Goal: Check status: Check status

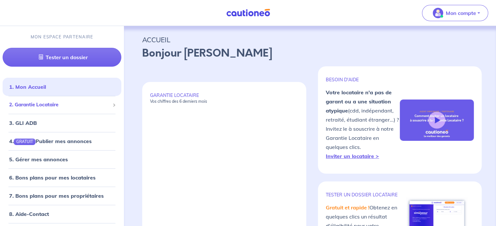
click at [60, 109] on div "2. Garantie Locataire" at bounding box center [62, 105] width 119 height 13
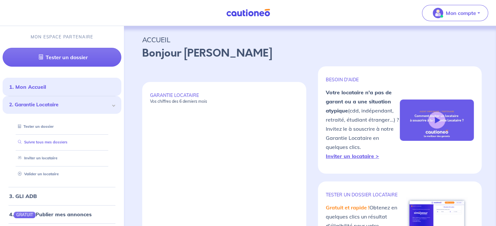
click at [60, 141] on link "Suivre tous mes dossiers" at bounding box center [41, 142] width 52 height 5
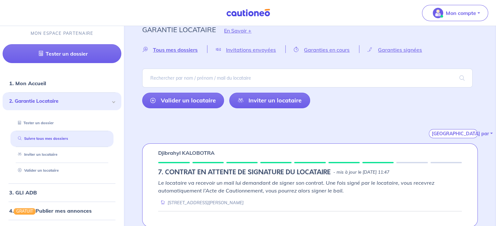
scroll to position [16, 0]
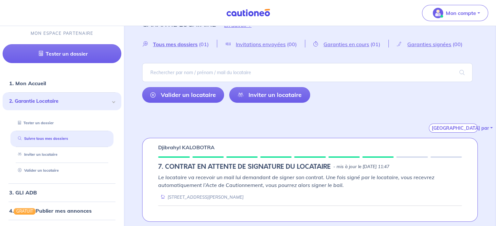
drag, startPoint x: 257, startPoint y: 181, endPoint x: 211, endPoint y: 155, distance: 52.4
click at [256, 181] on p "Le locataire va recevoir un mail lui demandant de signer son contrat. Une fois …" at bounding box center [309, 182] width 303 height 16
drag, startPoint x: 209, startPoint y: 155, endPoint x: 202, endPoint y: 149, distance: 9.5
click at [208, 154] on div "Djibrahyl KALOBOTRA 7. CONTRAT EN ATTENTE DE SIGNATURE DU LOCATAIRE - mis à jou…" at bounding box center [309, 180] width 335 height 84
click at [201, 148] on p "Djibrahyl KALOBOTRA" at bounding box center [186, 148] width 56 height 8
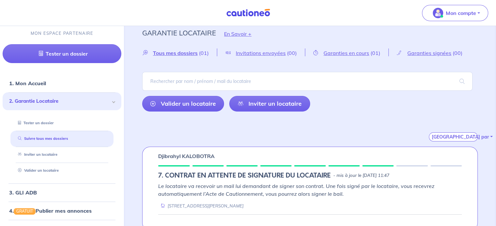
scroll to position [0, 0]
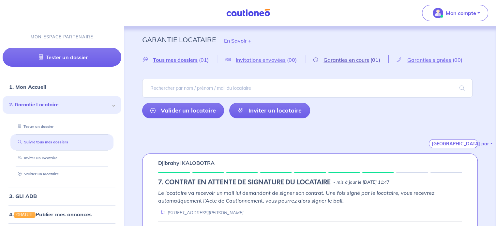
click at [348, 63] on span "Garanties en cours" at bounding box center [346, 60] width 46 height 7
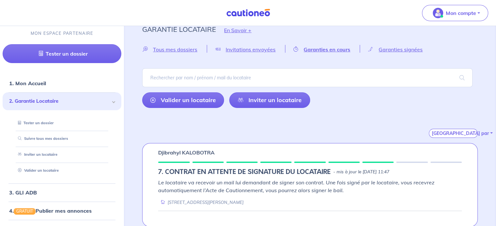
scroll to position [16, 0]
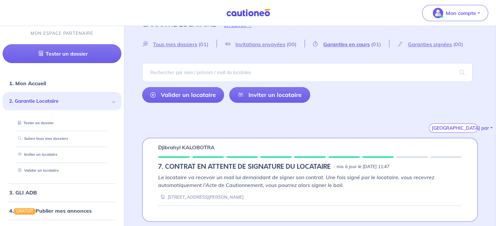
click at [206, 196] on div "[STREET_ADDRESS][PERSON_NAME]" at bounding box center [200, 197] width 85 height 6
drag, startPoint x: 416, startPoint y: 149, endPoint x: 426, endPoint y: 144, distance: 10.9
click at [418, 148] on div "Djibrahyl KALOBOTRA" at bounding box center [309, 148] width 303 height 8
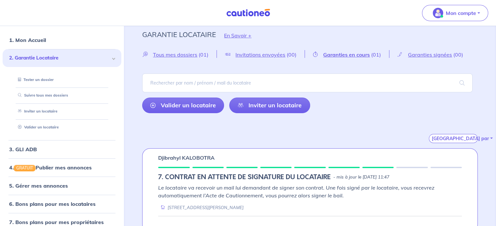
scroll to position [0, 0]
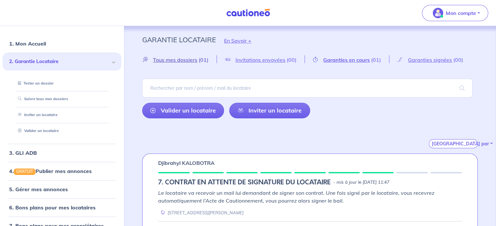
click at [185, 60] on span "Tous mes dossiers" at bounding box center [175, 60] width 44 height 7
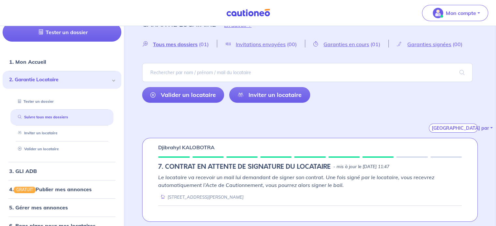
scroll to position [43, 0]
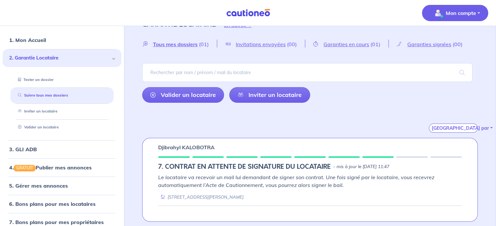
click at [445, 6] on button "Mon compte" at bounding box center [455, 13] width 66 height 16
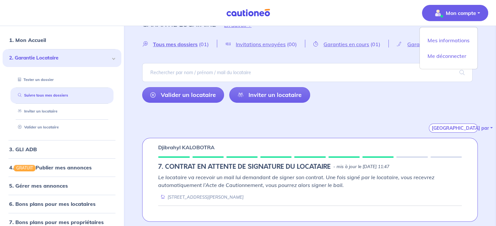
click at [277, 140] on div "Djibrahyl KALOBOTRA 7. CONTRAT EN ATTENTE DE SIGNATURE DU LOCATAIRE - mis à jou…" at bounding box center [309, 180] width 335 height 84
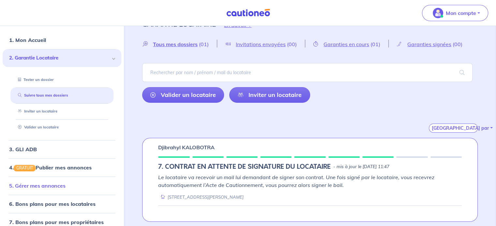
scroll to position [88, 0]
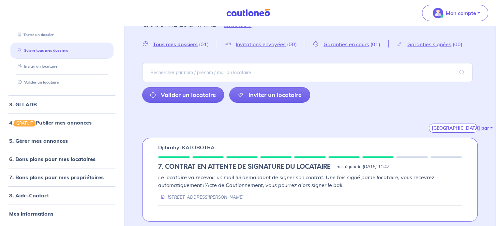
click at [170, 147] on p "Djibrahyl KALOBOTRA" at bounding box center [186, 148] width 56 height 8
click at [42, 193] on link "8. Aide-Contact" at bounding box center [28, 196] width 39 height 7
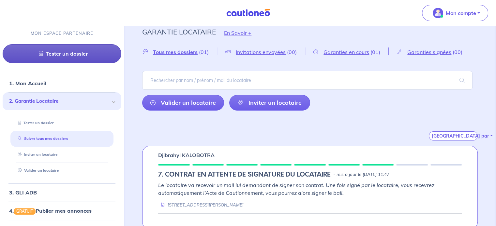
scroll to position [0, 0]
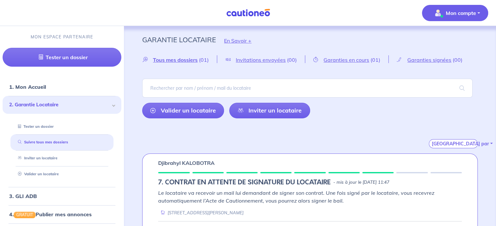
click at [462, 8] on span "Mon compte" at bounding box center [453, 13] width 46 height 10
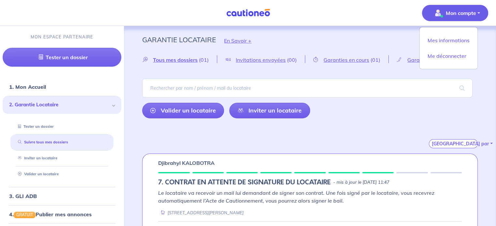
click at [287, 41] on div "Garantie Locataire En Savoir +" at bounding box center [309, 40] width 367 height 29
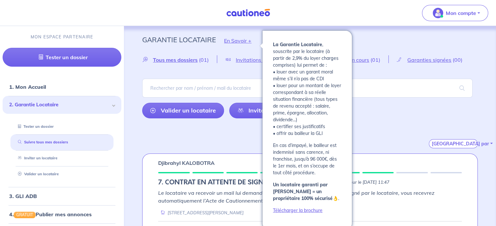
click at [250, 42] on button "En Savoir +" at bounding box center [238, 40] width 44 height 19
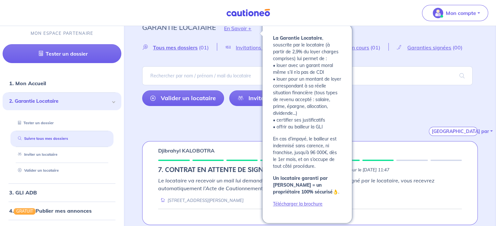
scroll to position [16, 0]
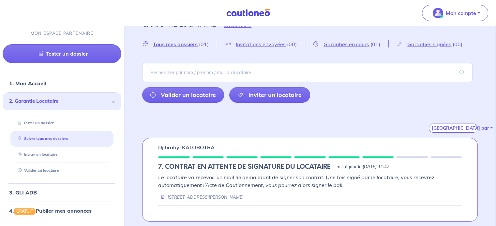
click at [192, 158] on div "Djibrahyl KALOBOTRA 7. CONTRAT EN ATTENTE DE SIGNATURE DU LOCATAIRE - mis à jou…" at bounding box center [309, 180] width 335 height 84
click at [185, 197] on div "[STREET_ADDRESS][PERSON_NAME]" at bounding box center [200, 197] width 85 height 6
drag, startPoint x: 186, startPoint y: 197, endPoint x: 199, endPoint y: 194, distance: 14.2
click at [191, 196] on div "[STREET_ADDRESS][PERSON_NAME]" at bounding box center [200, 197] width 85 height 6
click at [338, 157] on div at bounding box center [343, 157] width 31 height 1
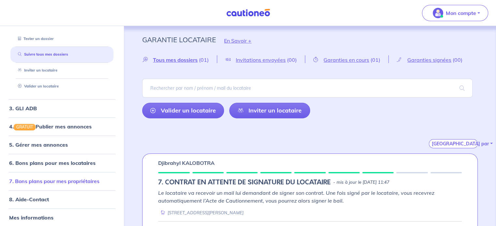
scroll to position [88, 0]
click at [37, 200] on link "8. Aide-Contact" at bounding box center [28, 199] width 39 height 7
